Goal: Find specific page/section: Find specific page/section

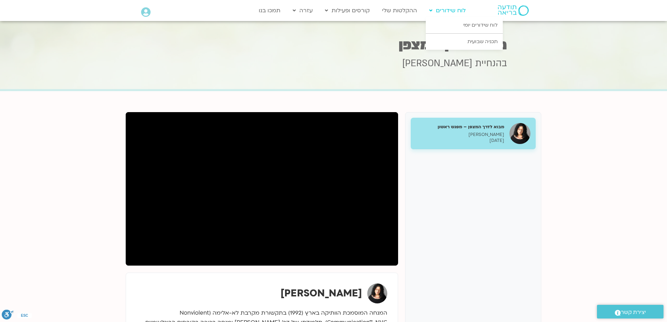
click at [448, 13] on link "לוח שידורים" at bounding box center [447, 10] width 43 height 13
click at [478, 26] on link "לוח שידורים יומי" at bounding box center [464, 25] width 77 height 16
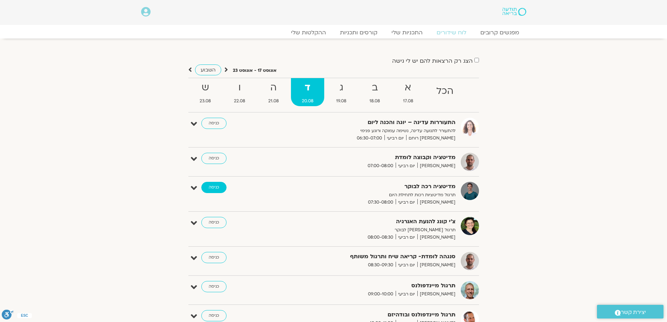
click at [218, 189] on link "כניסה" at bounding box center [213, 187] width 25 height 11
